Goal: Task Accomplishment & Management: Use online tool/utility

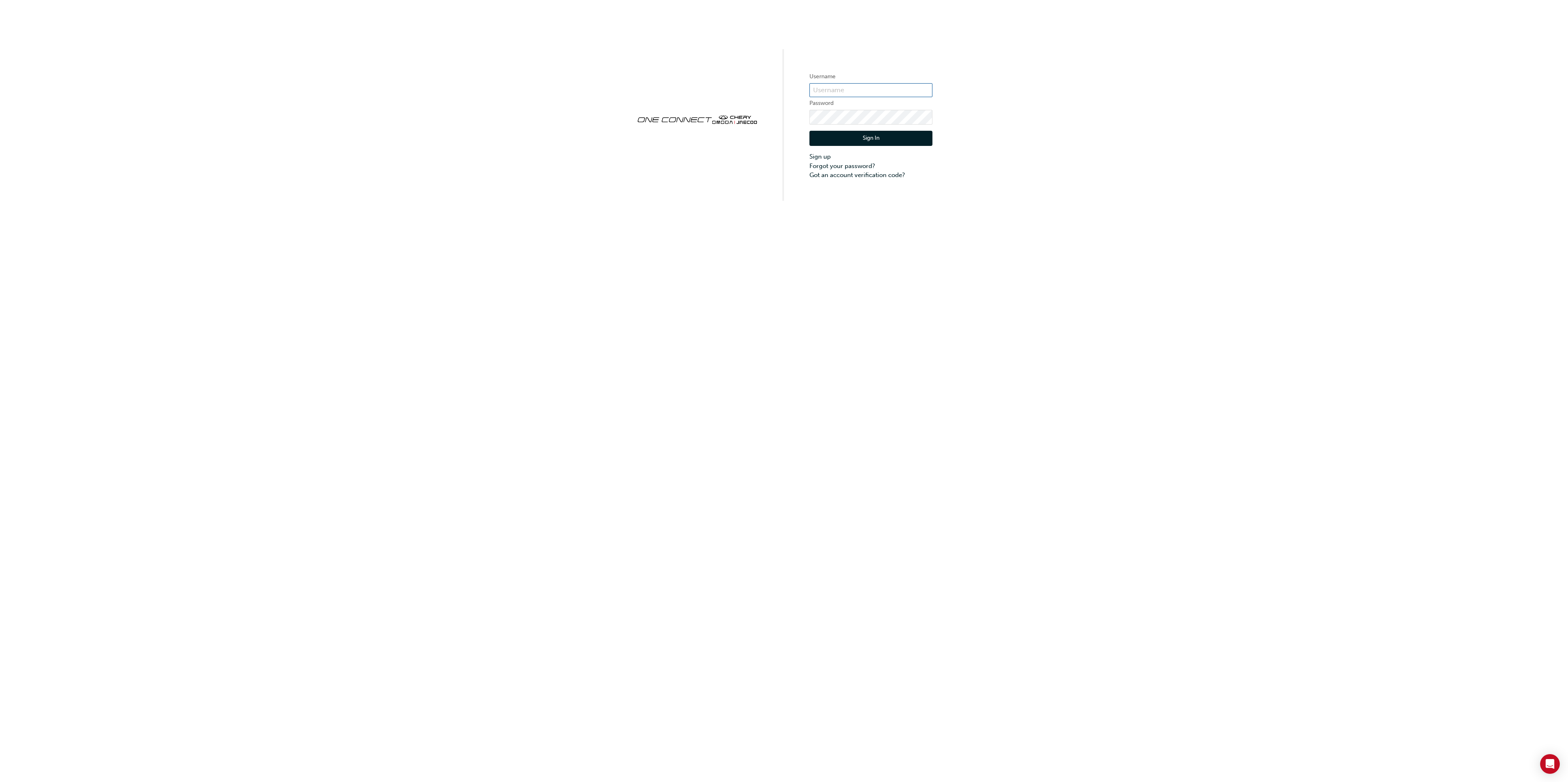
type input "cma0037"
click at [877, 135] on button "Sign In" at bounding box center [871, 139] width 123 height 16
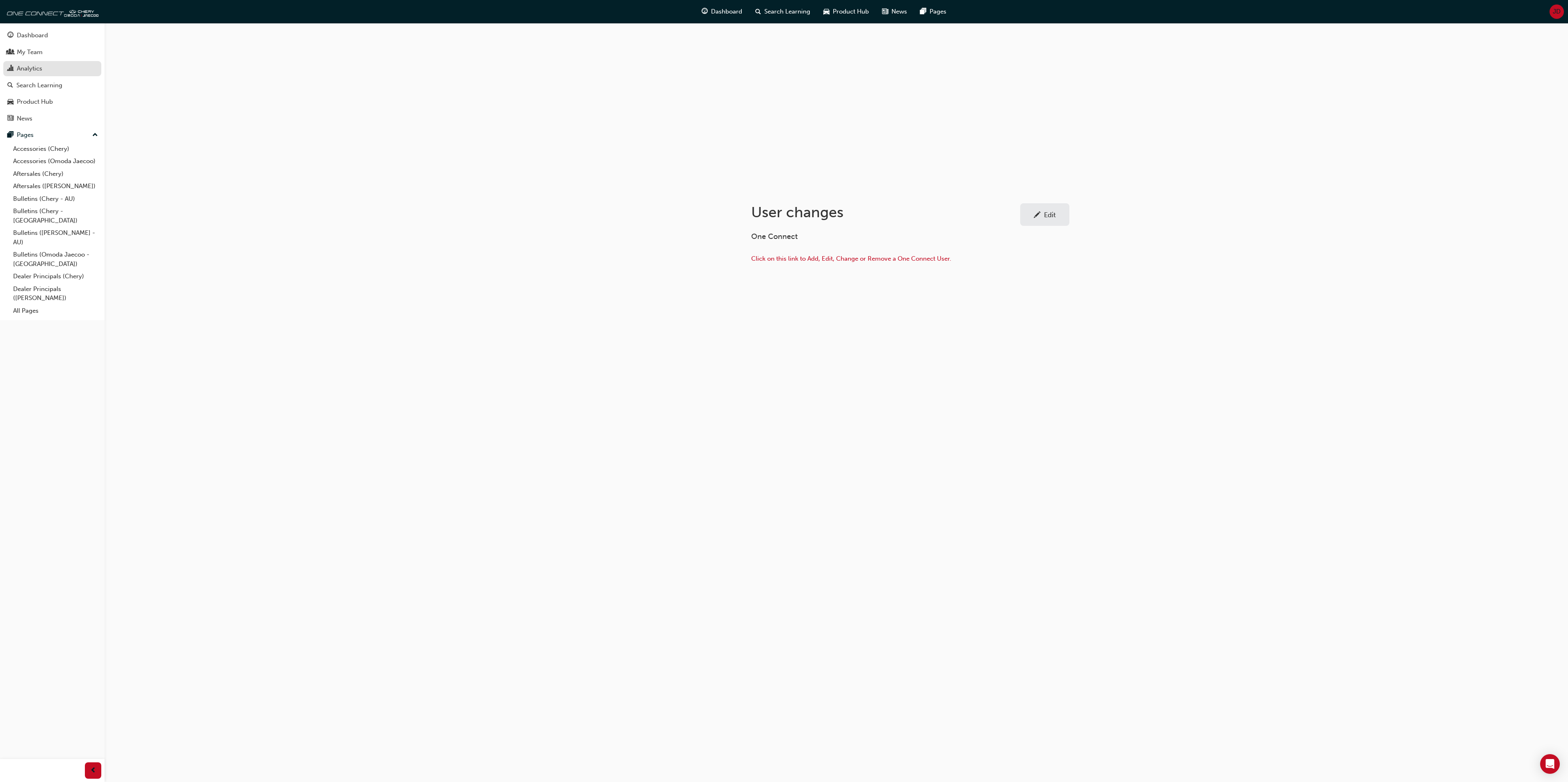
click at [26, 66] on div "Analytics" at bounding box center [30, 68] width 26 height 9
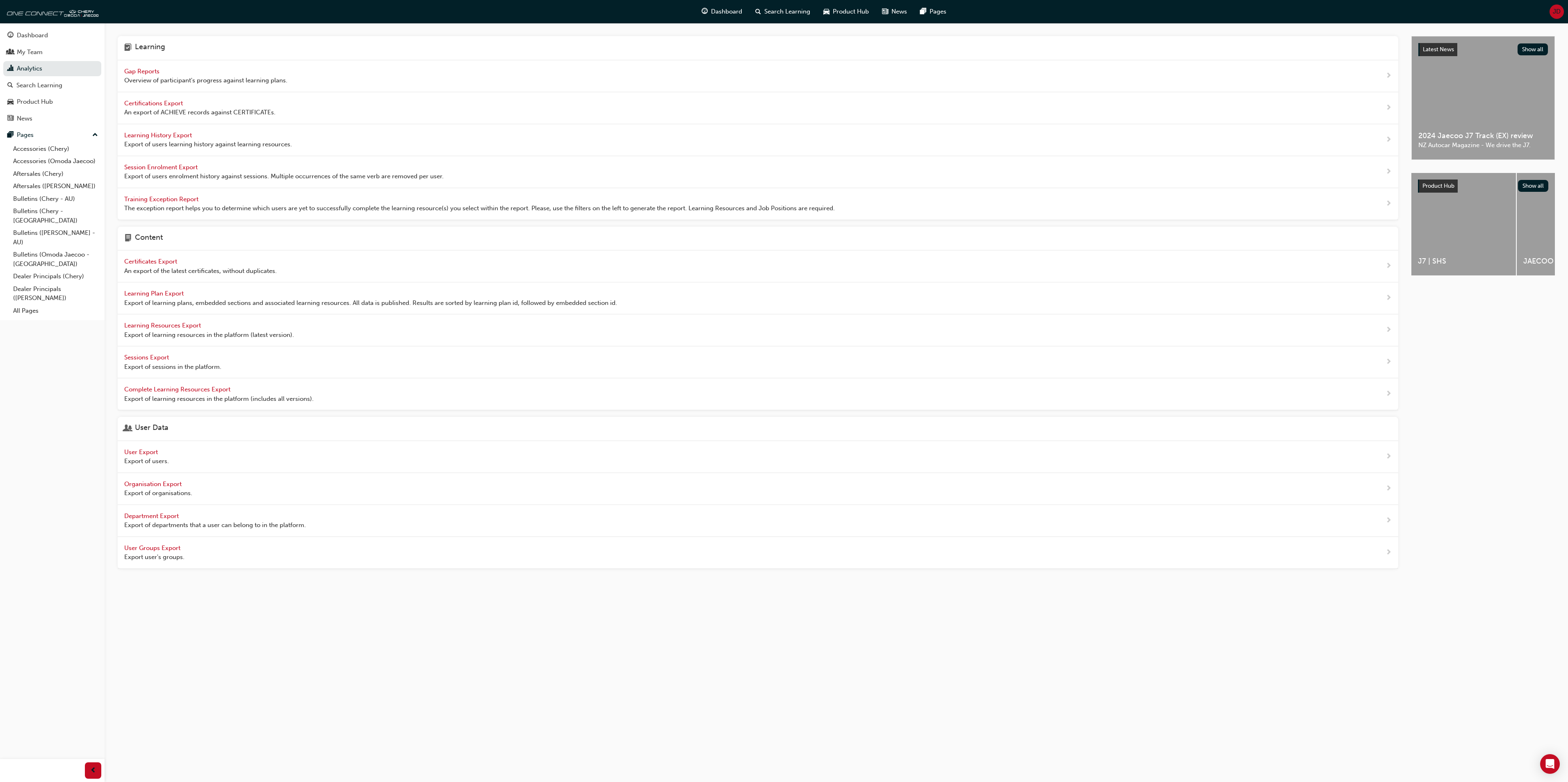
click at [148, 135] on span "Learning History Export" at bounding box center [159, 135] width 69 height 7
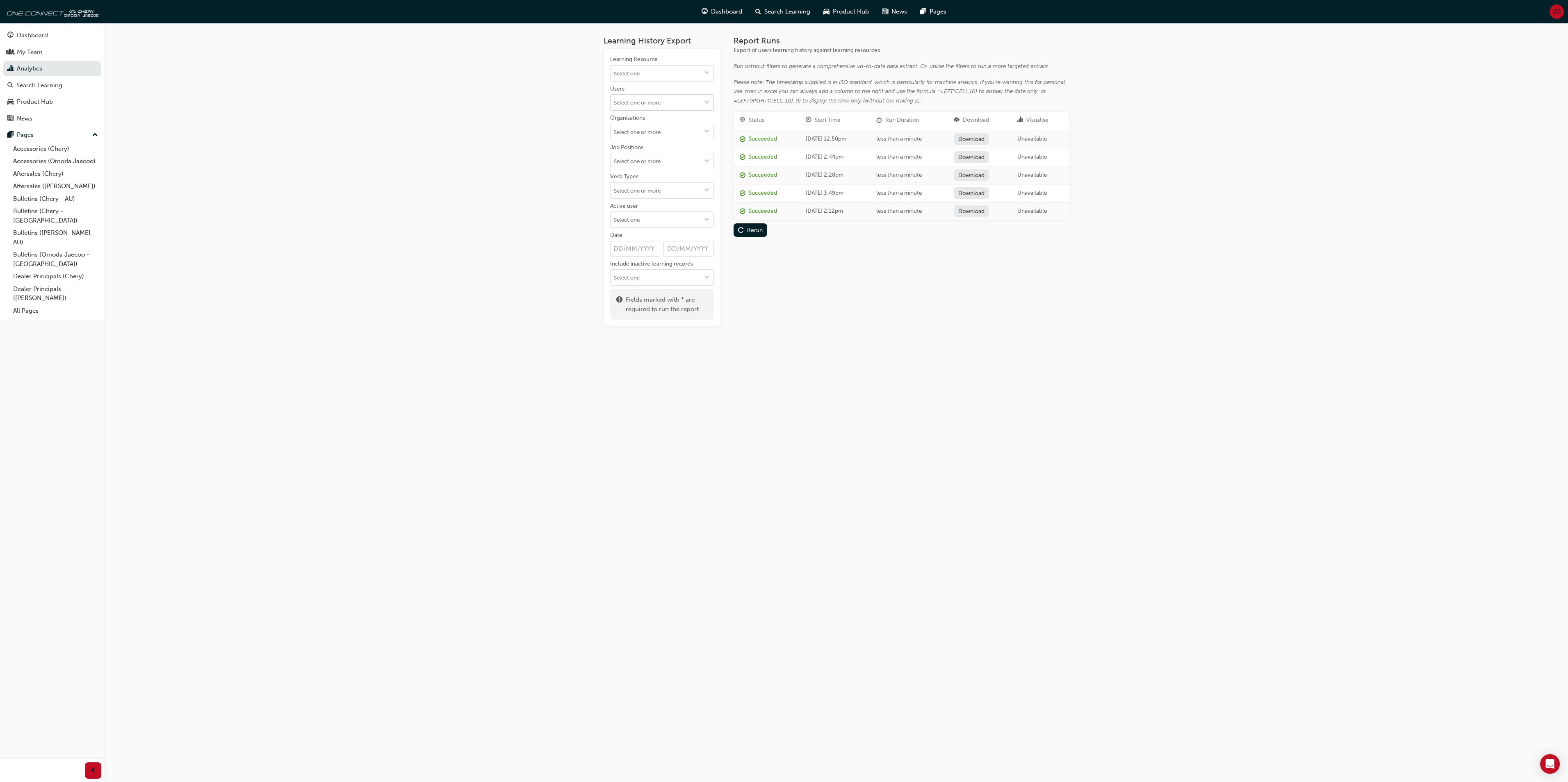
click at [626, 108] on input "Users" at bounding box center [662, 103] width 103 height 16
type input "Green"
click at [636, 148] on li "[PERSON_NAME]" at bounding box center [662, 149] width 103 height 16
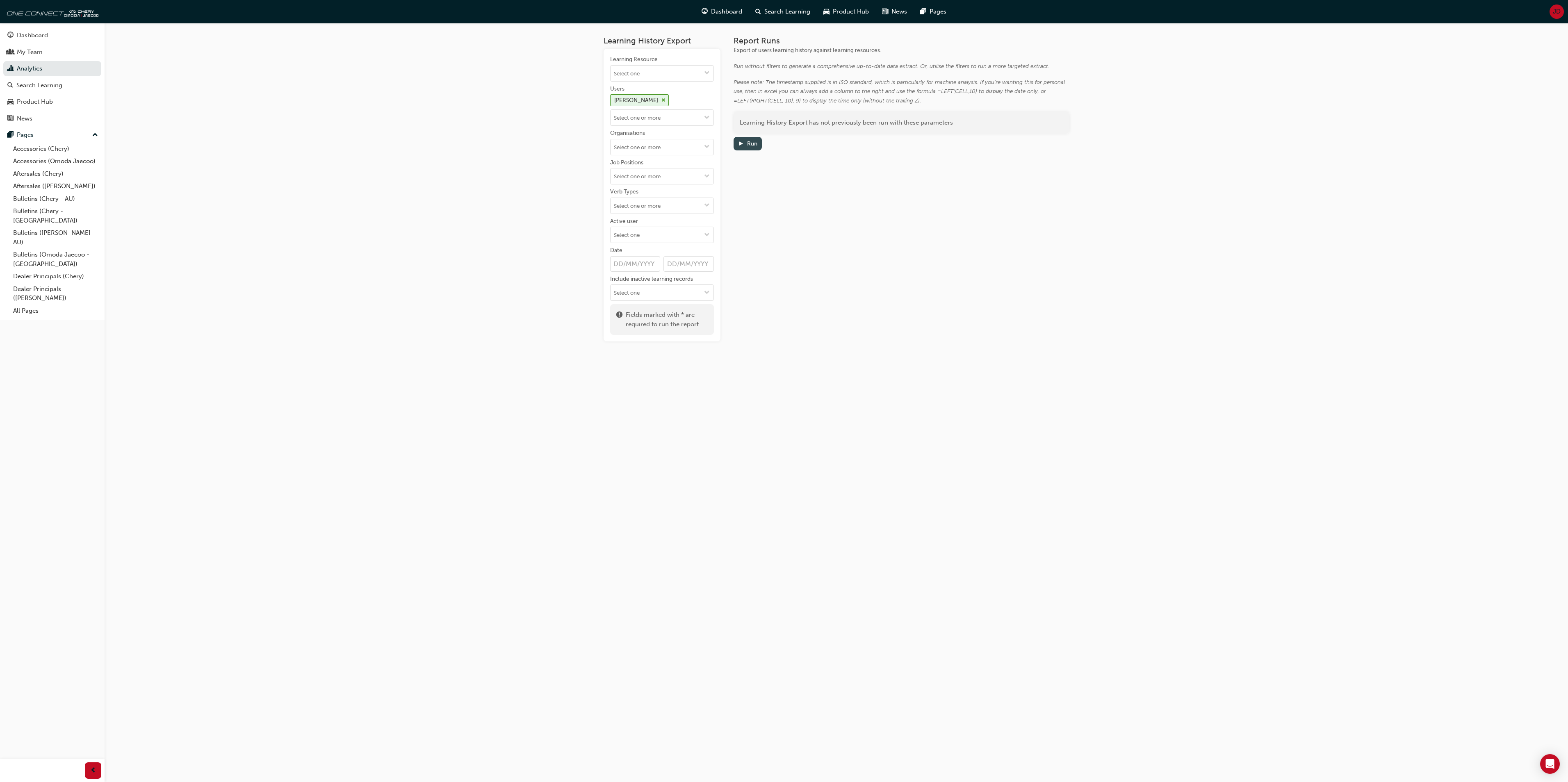
click at [754, 142] on div "Run" at bounding box center [752, 143] width 10 height 7
click at [981, 136] on link "Download" at bounding box center [970, 139] width 36 height 12
click at [710, 72] on button "Learning Resource" at bounding box center [707, 74] width 13 height 16
click at [831, 239] on div "Report Runs Export of users learning history against learning resources. Run wi…" at bounding box center [901, 189] width 336 height 305
click at [28, 97] on div "Product Hub" at bounding box center [35, 102] width 36 height 9
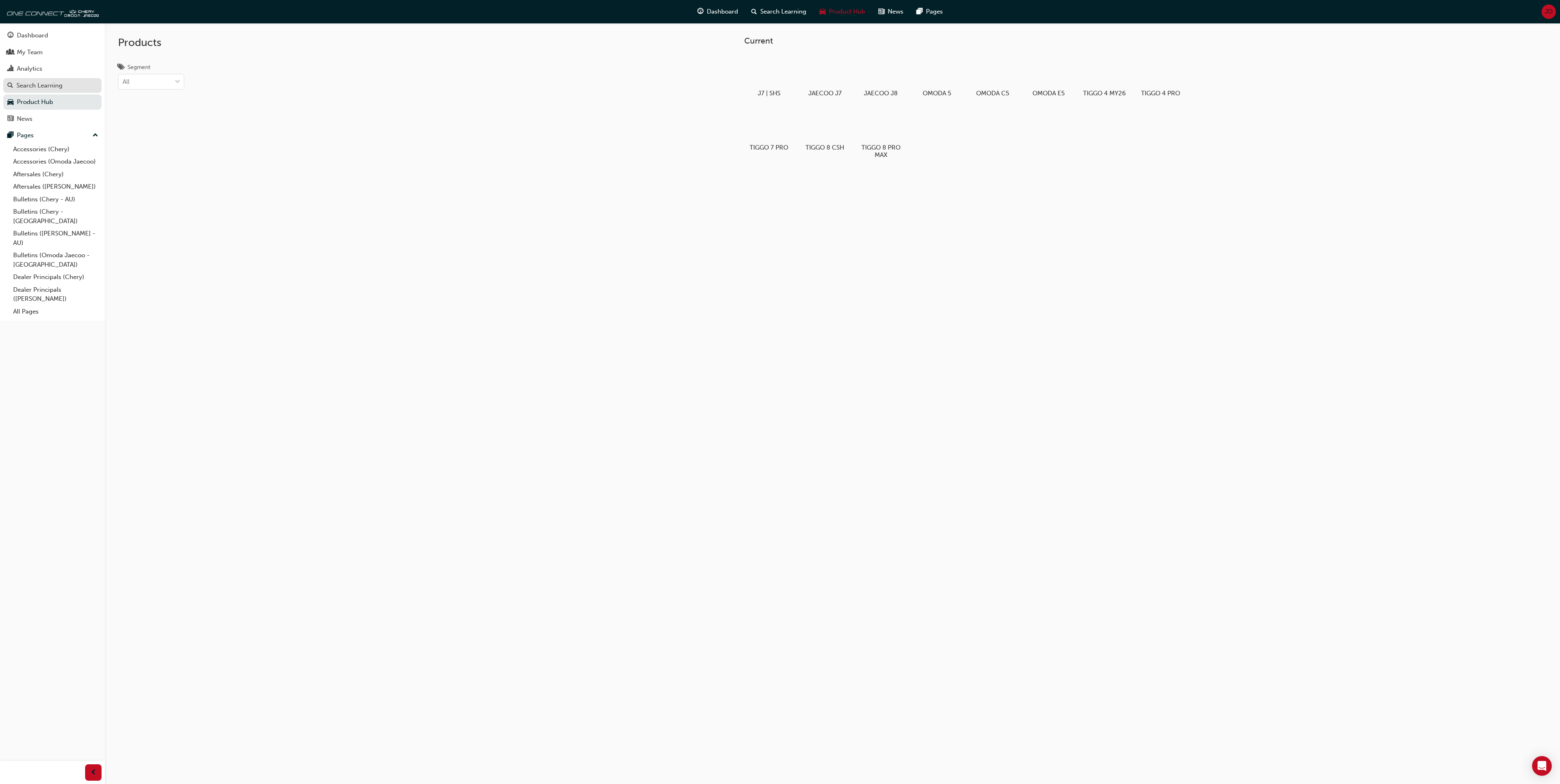
click at [35, 83] on div "Search Learning" at bounding box center [39, 85] width 46 height 9
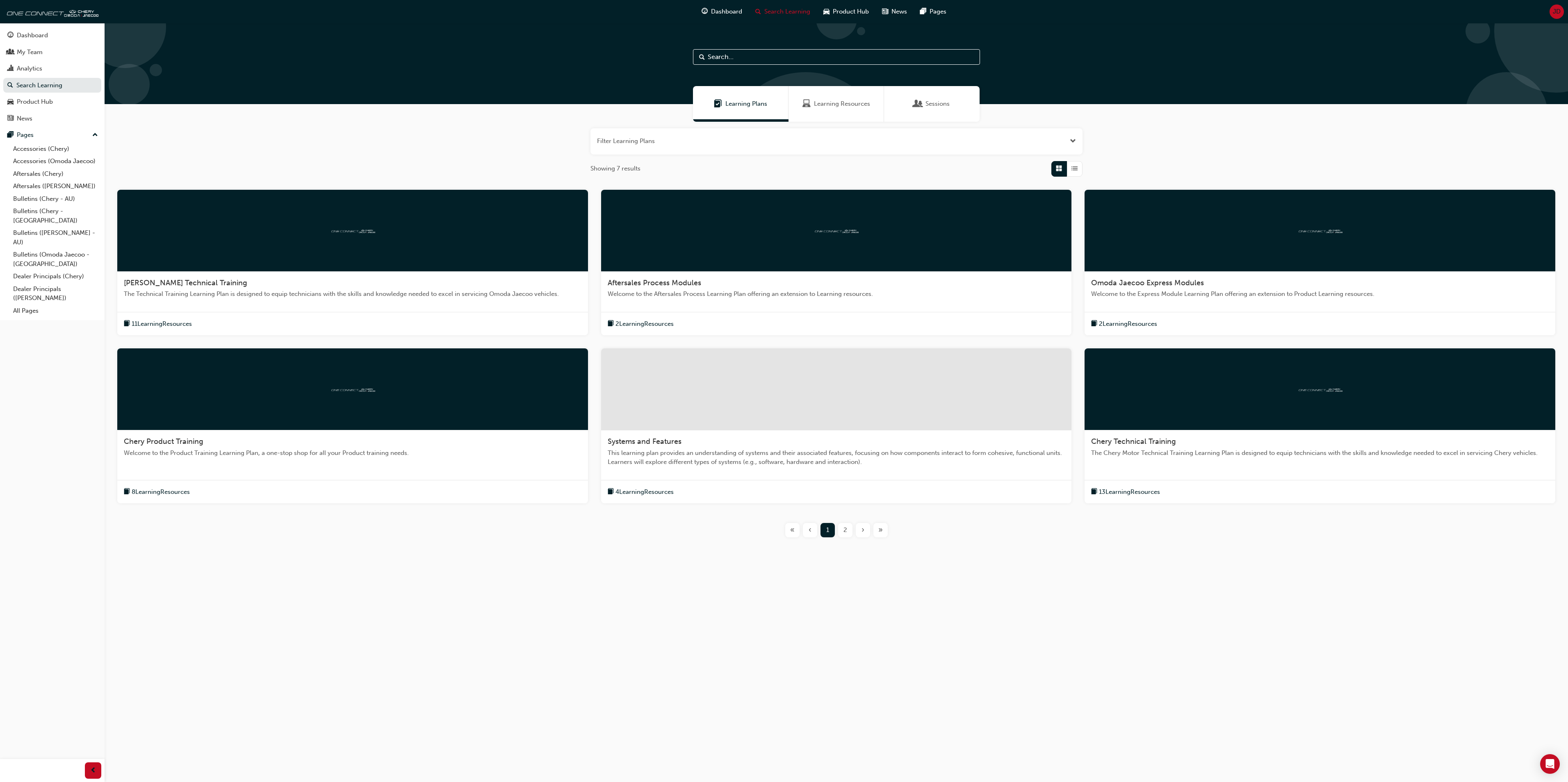
click at [829, 101] on span "Learning Resources" at bounding box center [842, 103] width 56 height 9
